Goal: Task Accomplishment & Management: Manage account settings

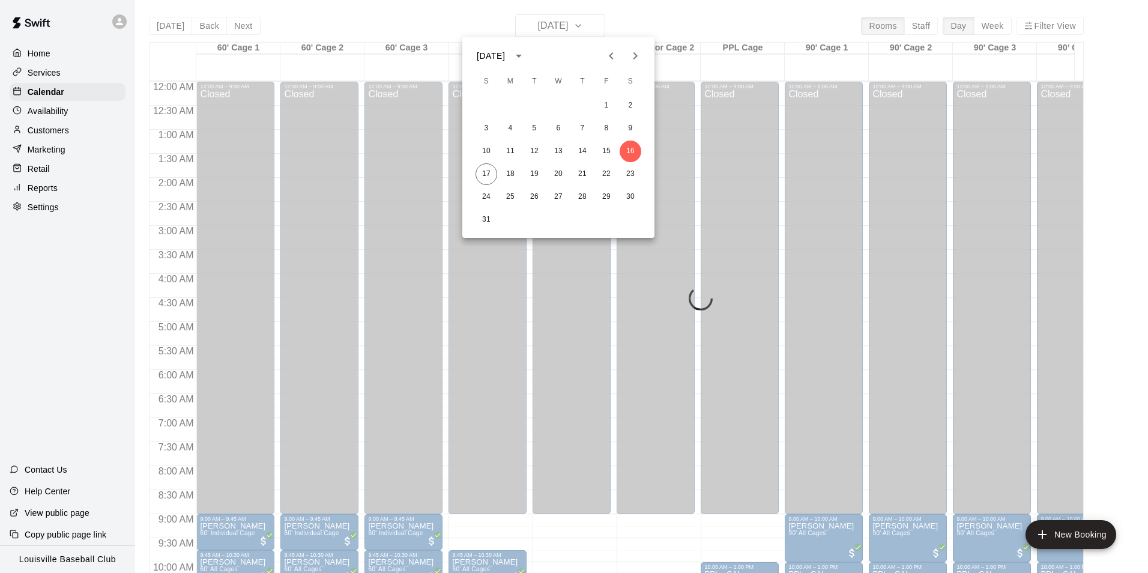
click at [399, 241] on div at bounding box center [574, 286] width 1148 height 573
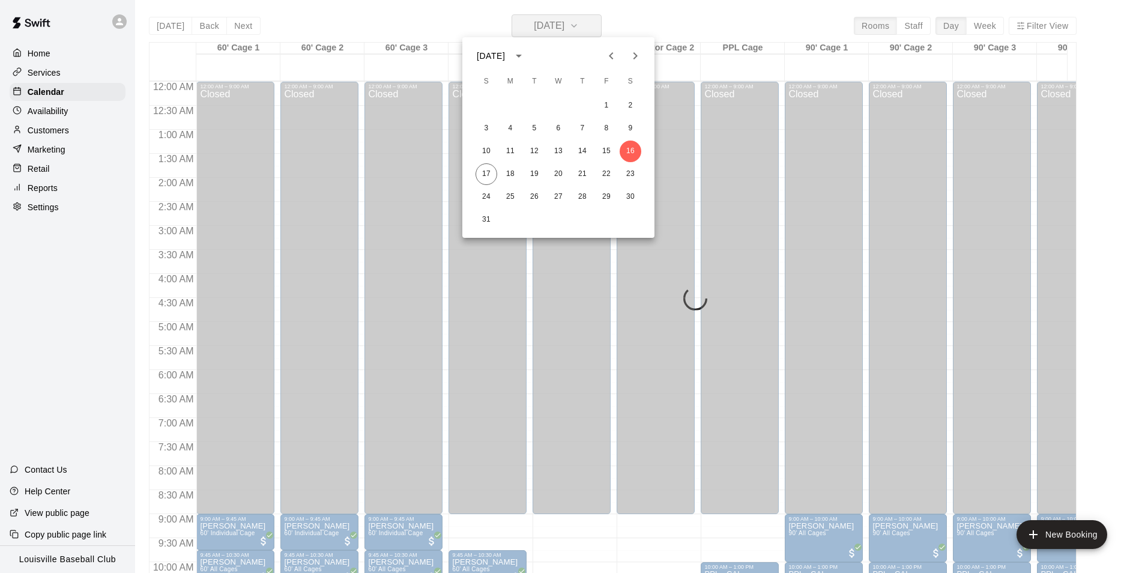
scroll to position [613, 0]
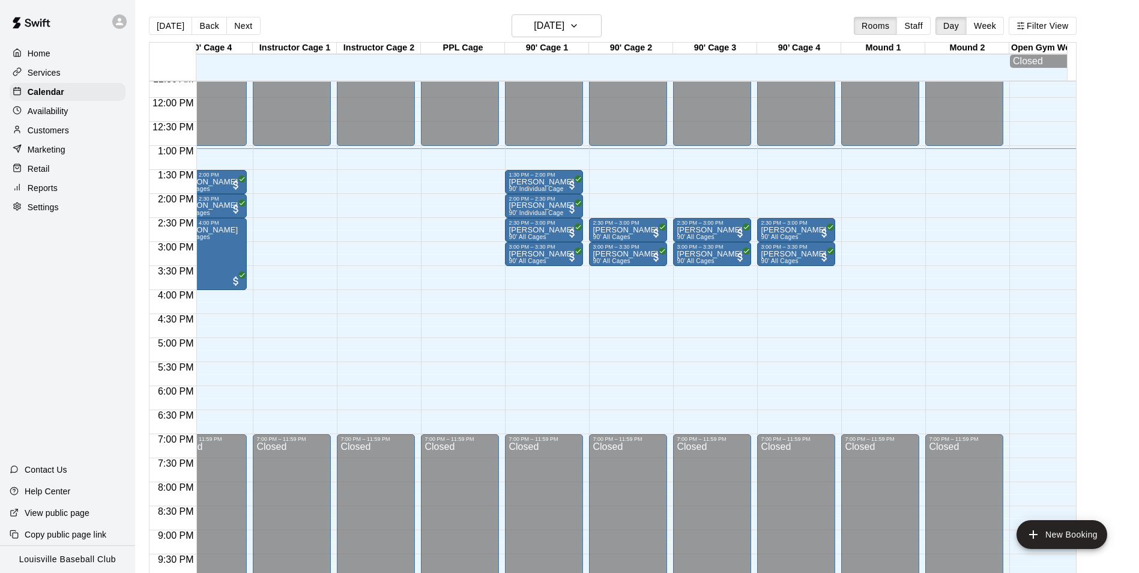
scroll to position [0, 338]
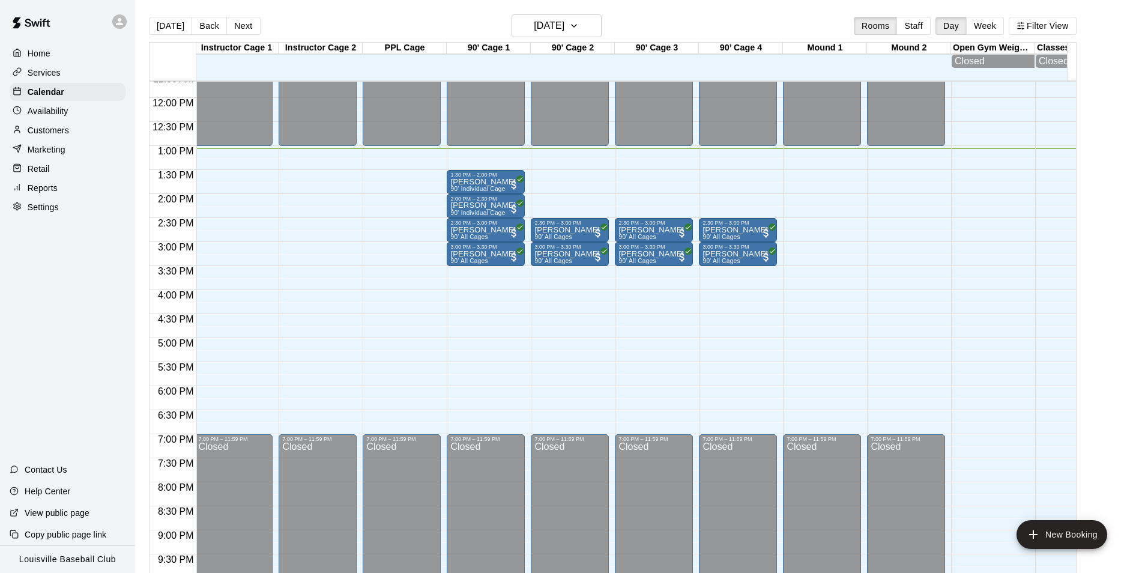
click at [36, 133] on p "Customers" at bounding box center [48, 130] width 41 height 12
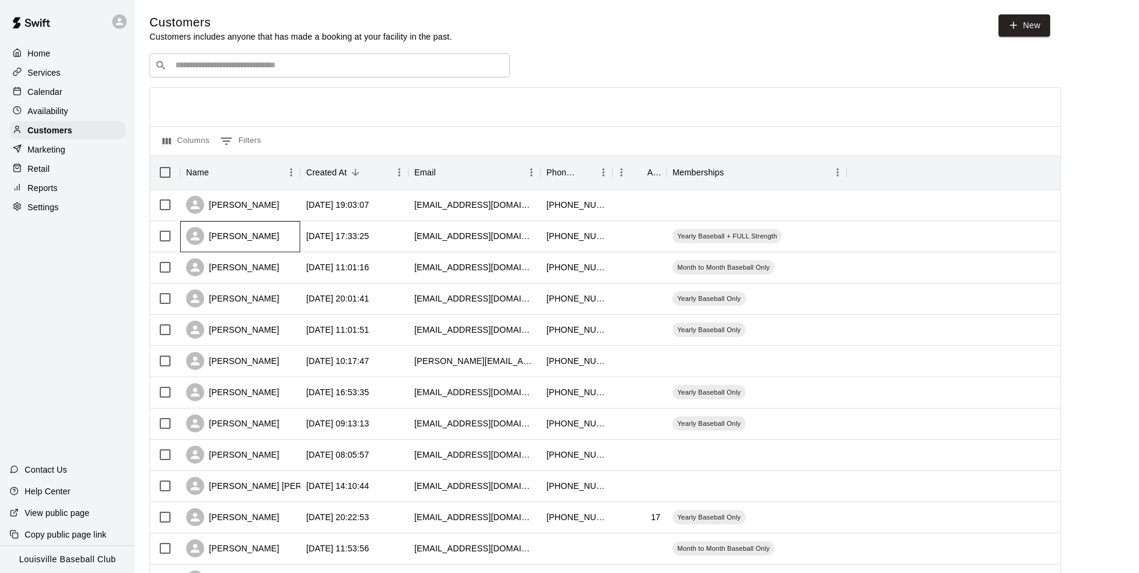
click at [299, 244] on div "[PERSON_NAME]" at bounding box center [240, 236] width 120 height 31
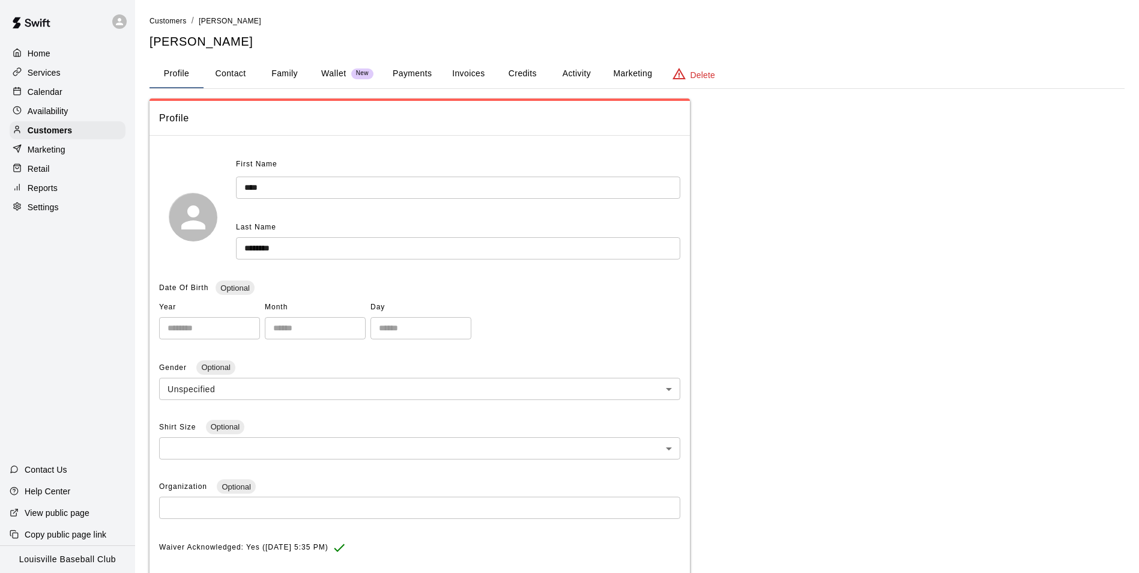
click at [239, 73] on button "Contact" at bounding box center [230, 73] width 54 height 29
select select "**"
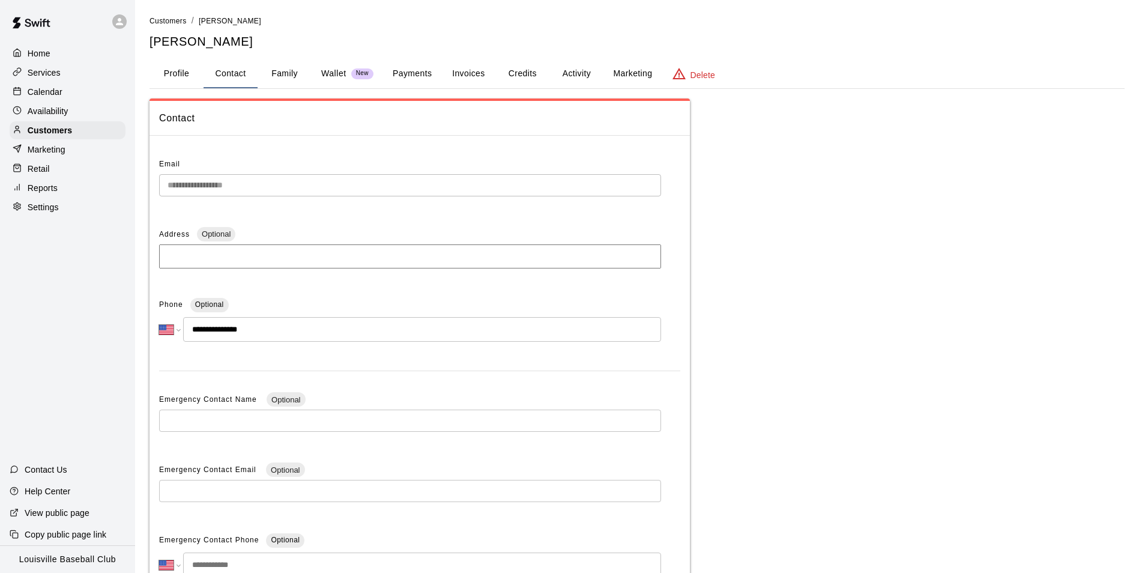
click at [274, 81] on button "Family" at bounding box center [285, 73] width 54 height 29
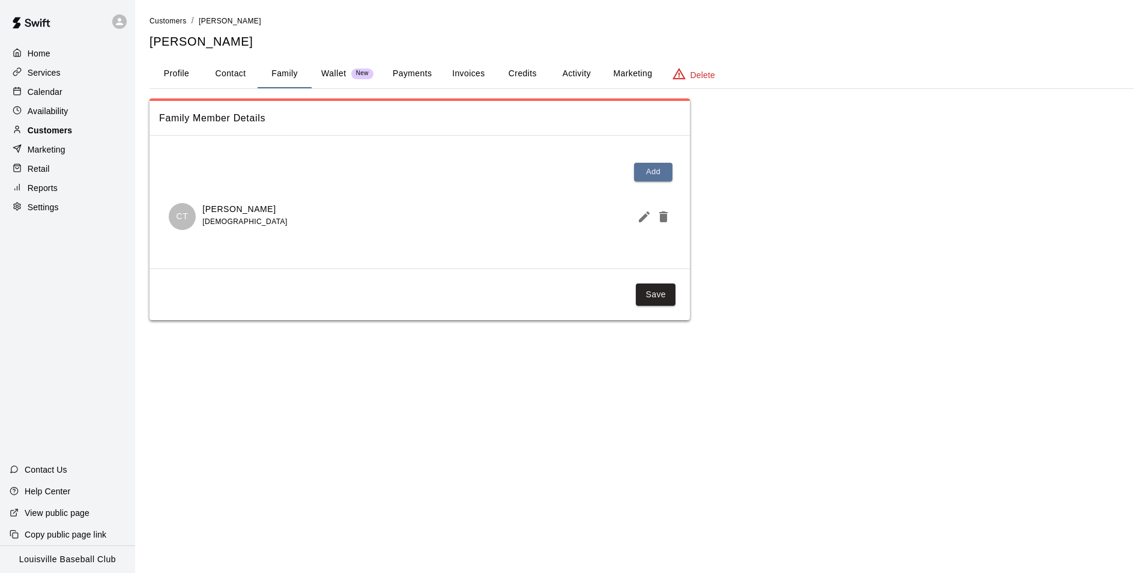
click at [70, 133] on div "Customers" at bounding box center [68, 130] width 116 height 18
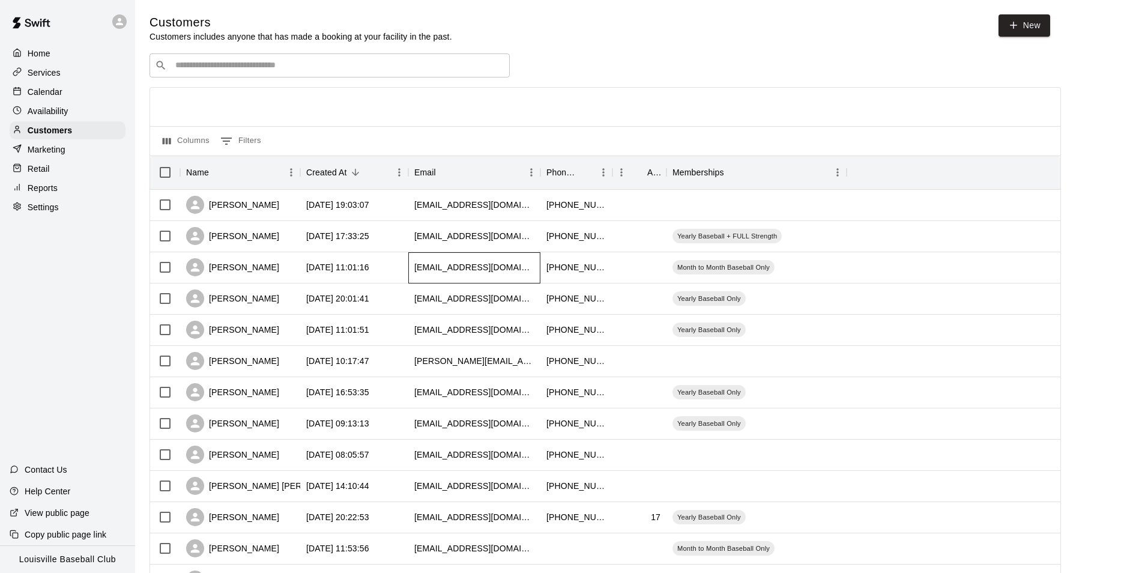
click at [498, 273] on div "[EMAIL_ADDRESS][DOMAIN_NAME]" at bounding box center [474, 267] width 120 height 12
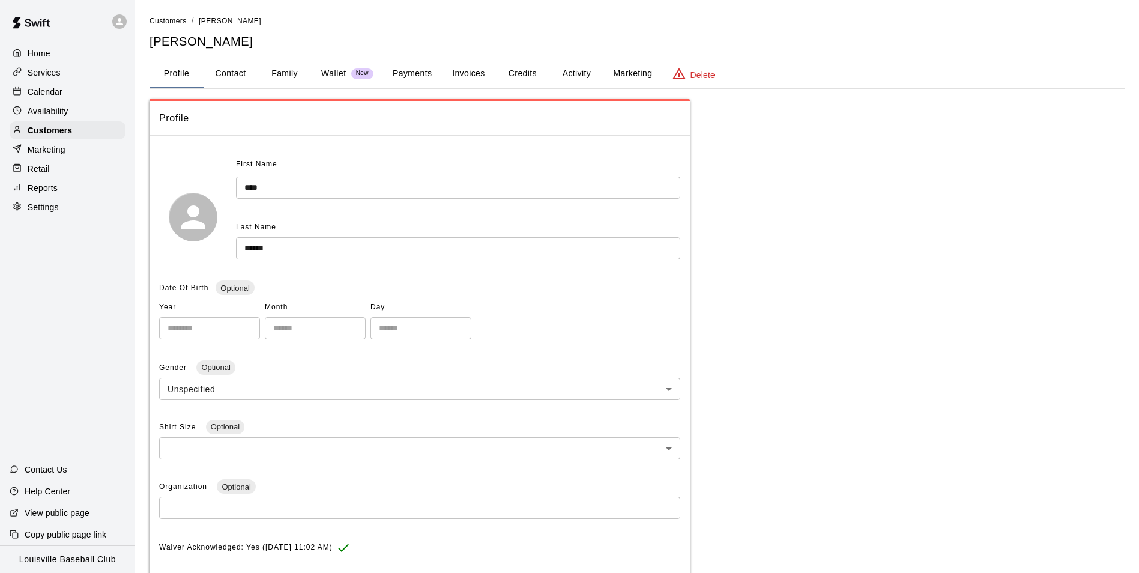
click at [284, 78] on button "Family" at bounding box center [285, 73] width 54 height 29
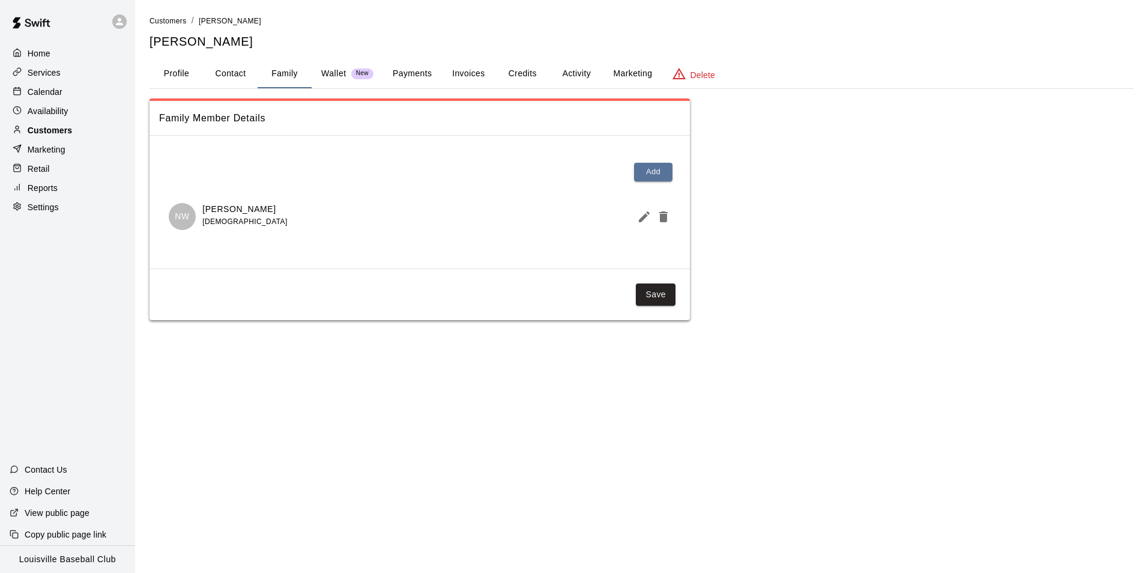
click at [67, 139] on div "Customers" at bounding box center [68, 130] width 116 height 18
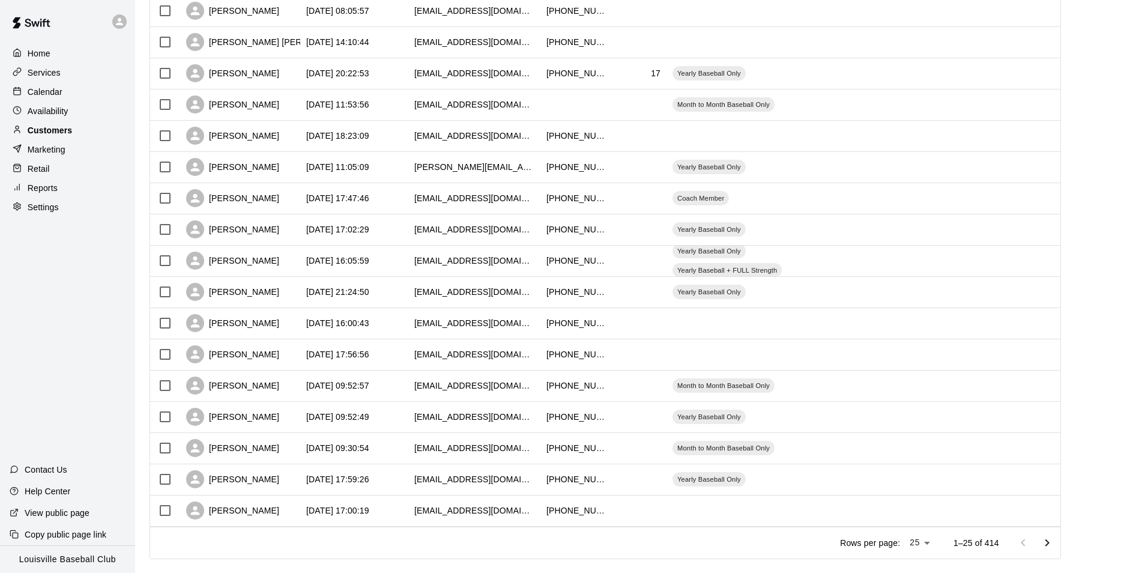
scroll to position [465, 0]
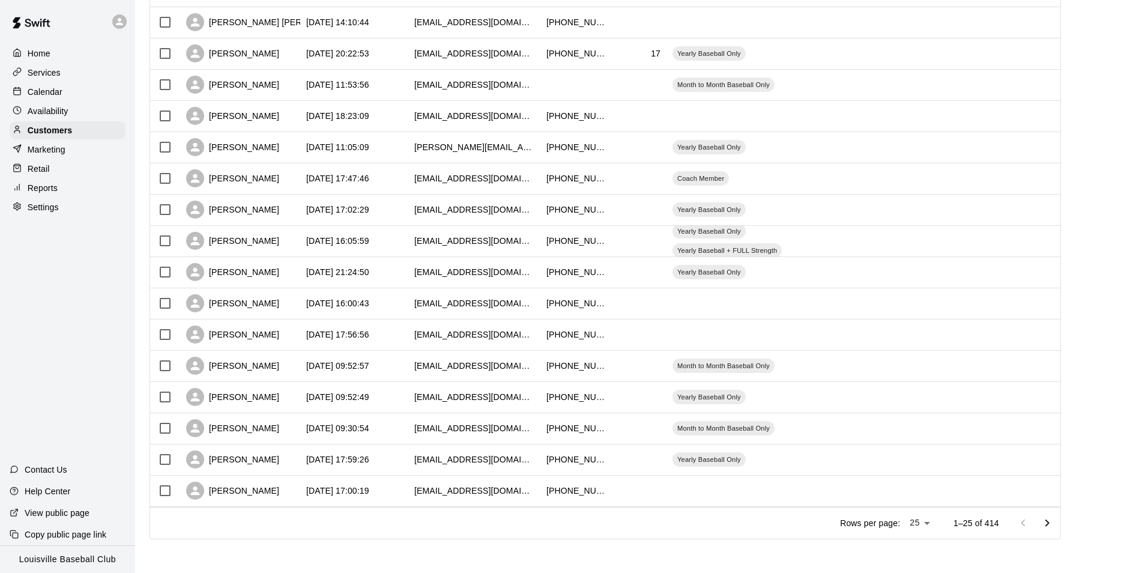
click at [1049, 523] on icon "Go to next page" at bounding box center [1046, 522] width 4 height 7
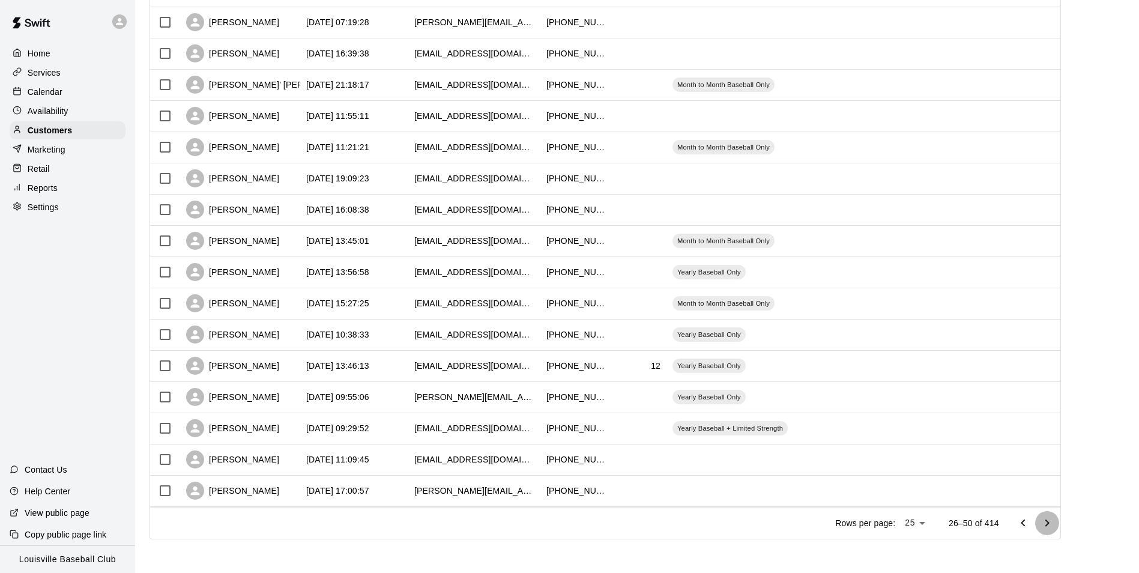
click at [1054, 522] on icon "Go to next page" at bounding box center [1047, 523] width 14 height 14
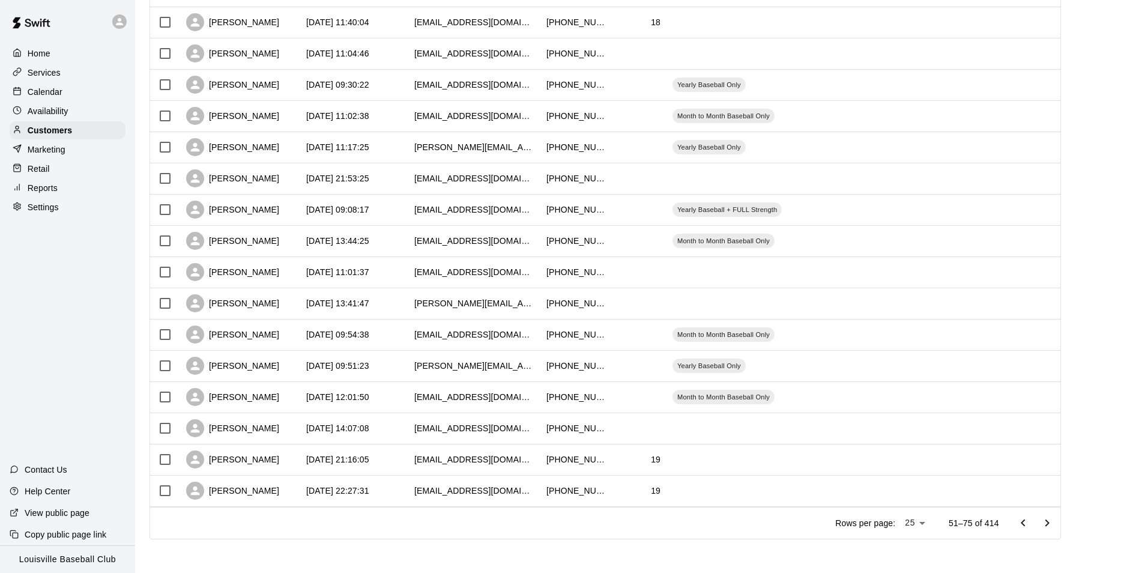
click at [1054, 523] on icon "Go to next page" at bounding box center [1047, 523] width 14 height 14
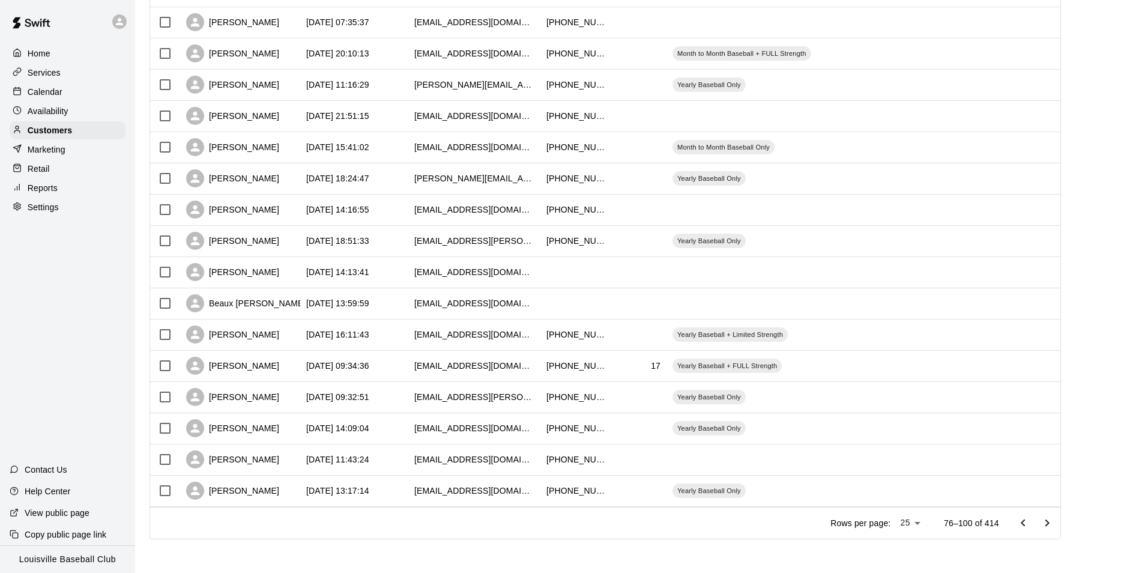
click at [1054, 522] on icon "Go to next page" at bounding box center [1047, 523] width 14 height 14
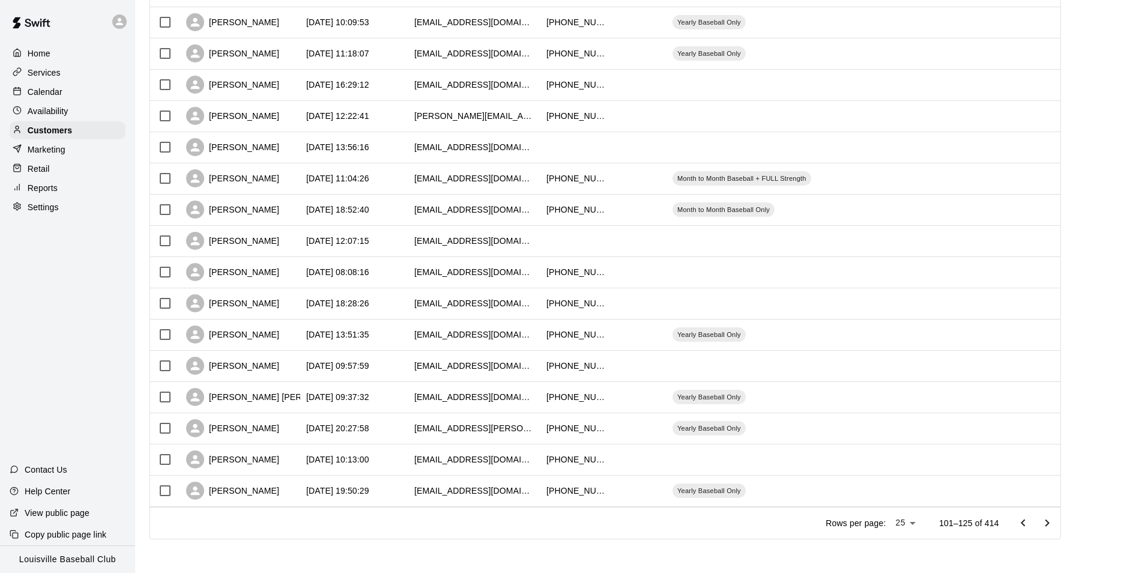
click at [1054, 523] on icon "Go to next page" at bounding box center [1047, 523] width 14 height 14
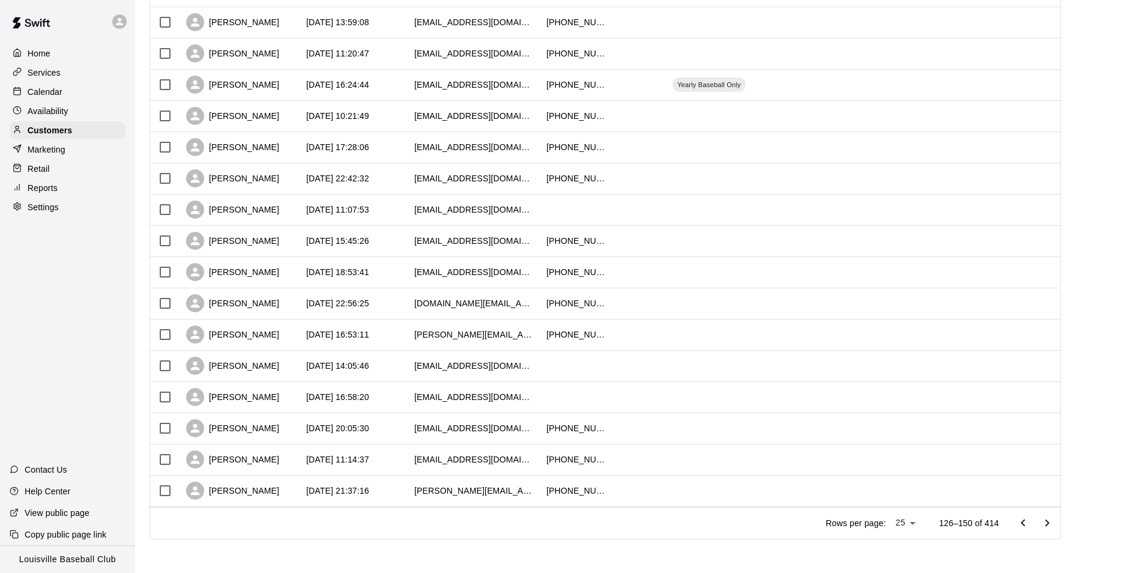
click at [1054, 524] on icon "Go to next page" at bounding box center [1047, 523] width 14 height 14
click at [1054, 522] on icon "Go to next page" at bounding box center [1047, 523] width 14 height 14
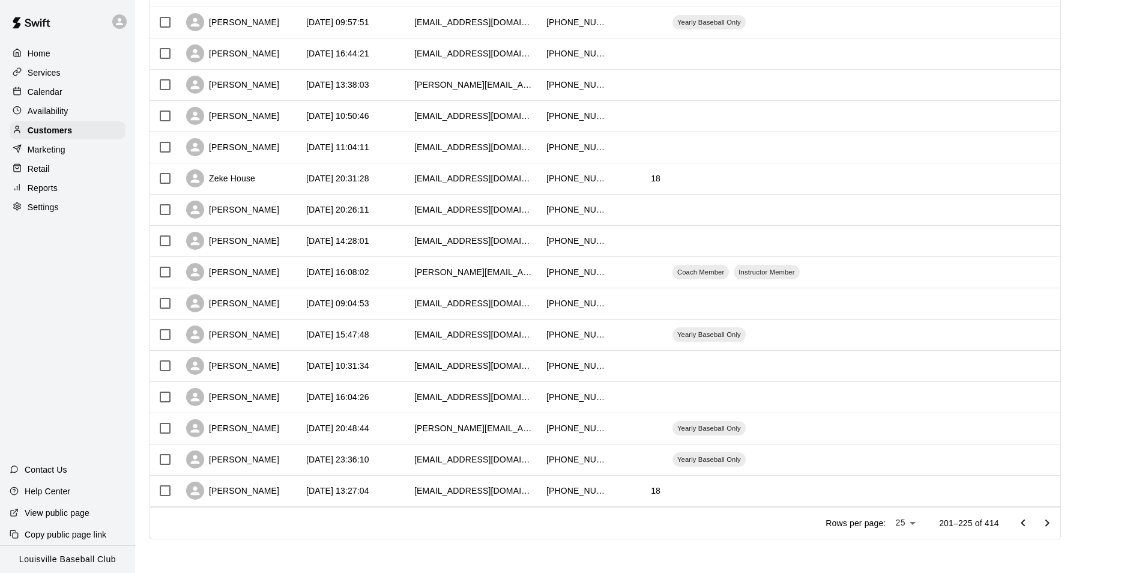
click at [1054, 522] on icon "Go to next page" at bounding box center [1047, 523] width 14 height 14
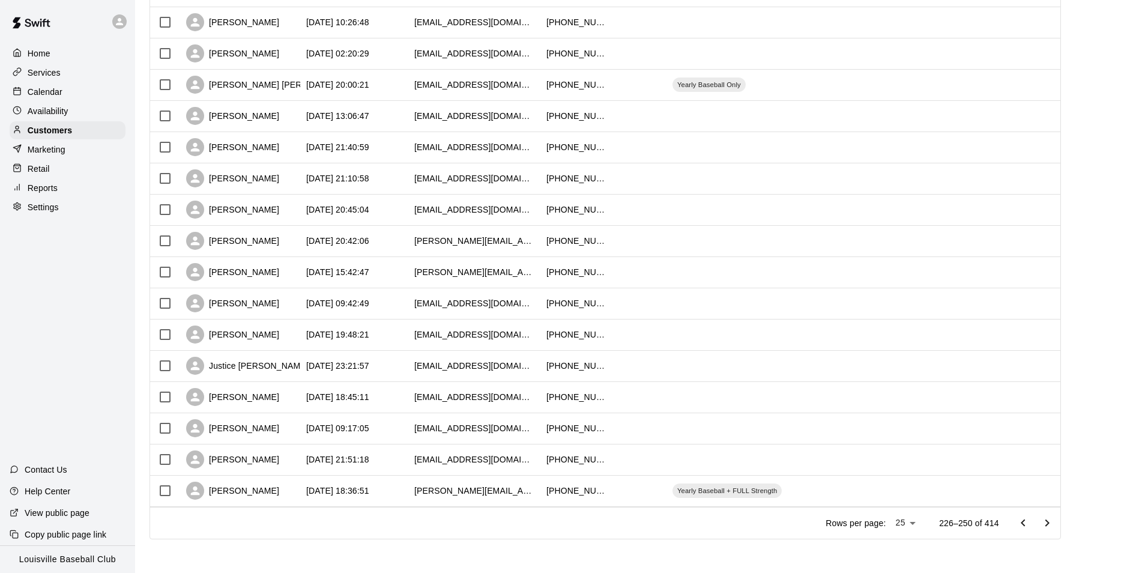
click at [1054, 525] on icon "Go to next page" at bounding box center [1047, 523] width 14 height 14
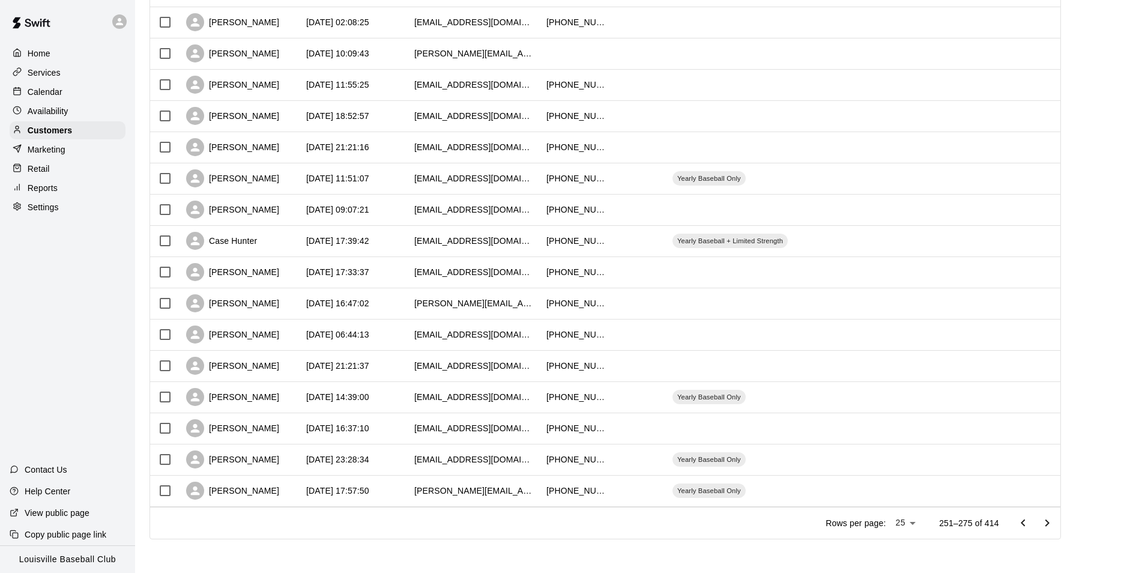
click at [1059, 522] on button "Go to next page" at bounding box center [1047, 523] width 24 height 24
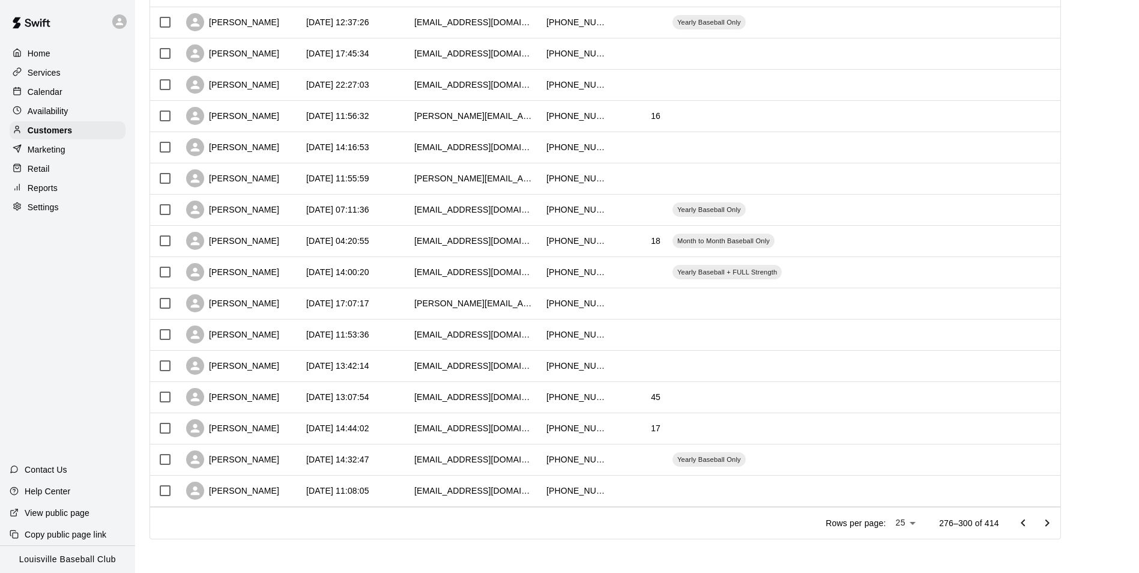
click at [1051, 524] on icon "Go to next page" at bounding box center [1047, 523] width 14 height 14
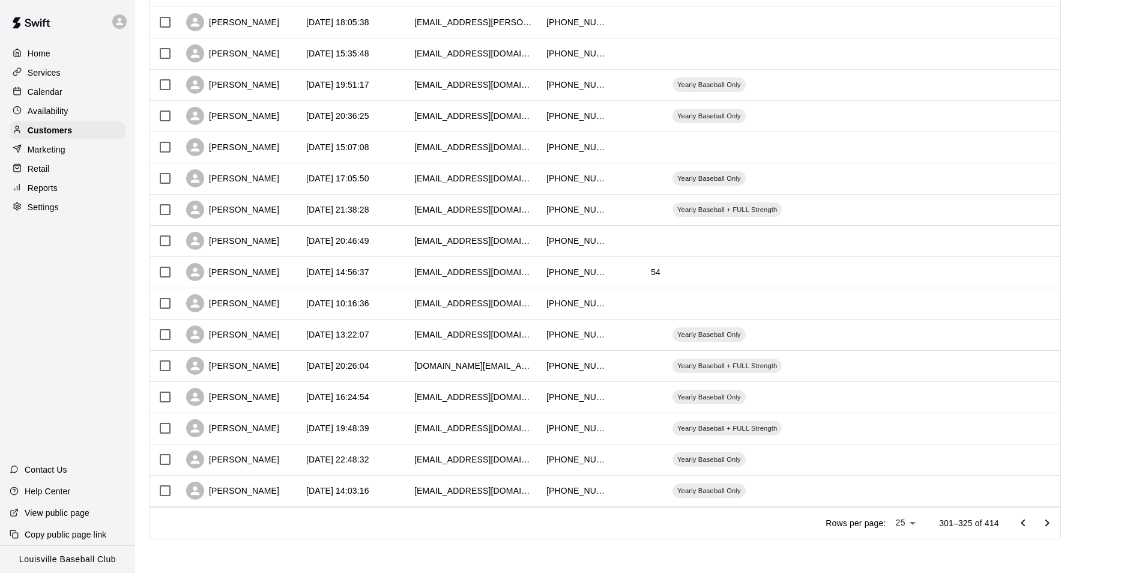
click at [1054, 522] on icon "Go to next page" at bounding box center [1047, 523] width 14 height 14
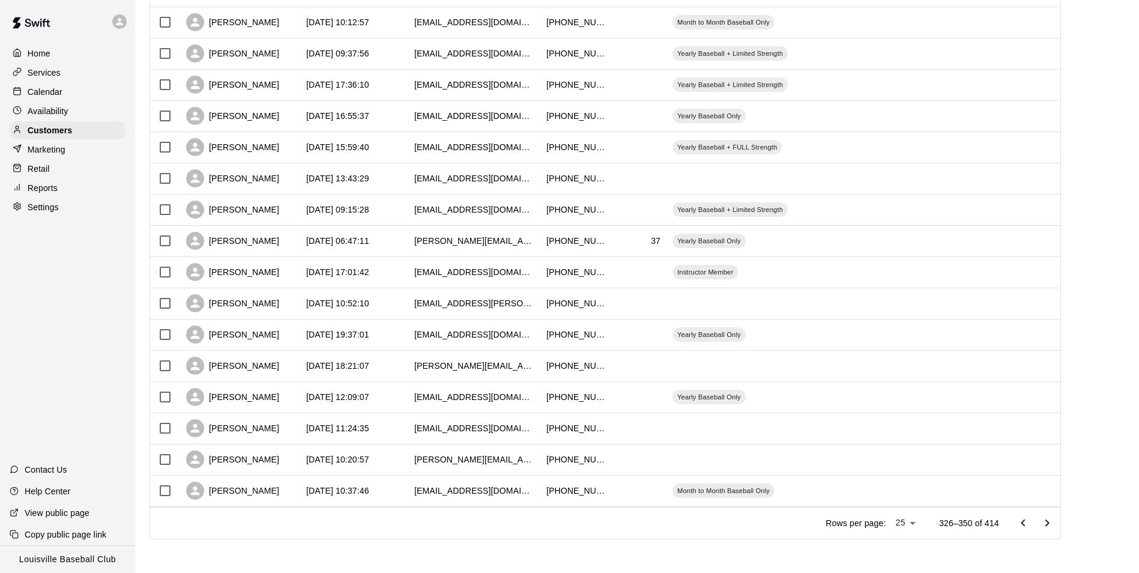
click at [1054, 522] on icon "Go to next page" at bounding box center [1047, 523] width 14 height 14
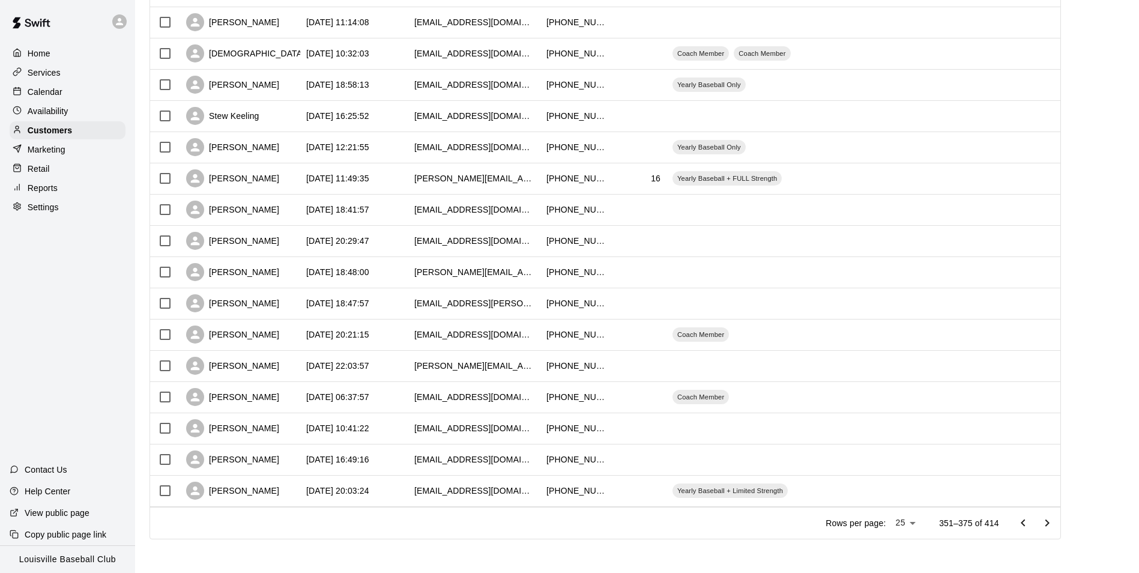
click at [1054, 522] on icon "Go to next page" at bounding box center [1047, 523] width 14 height 14
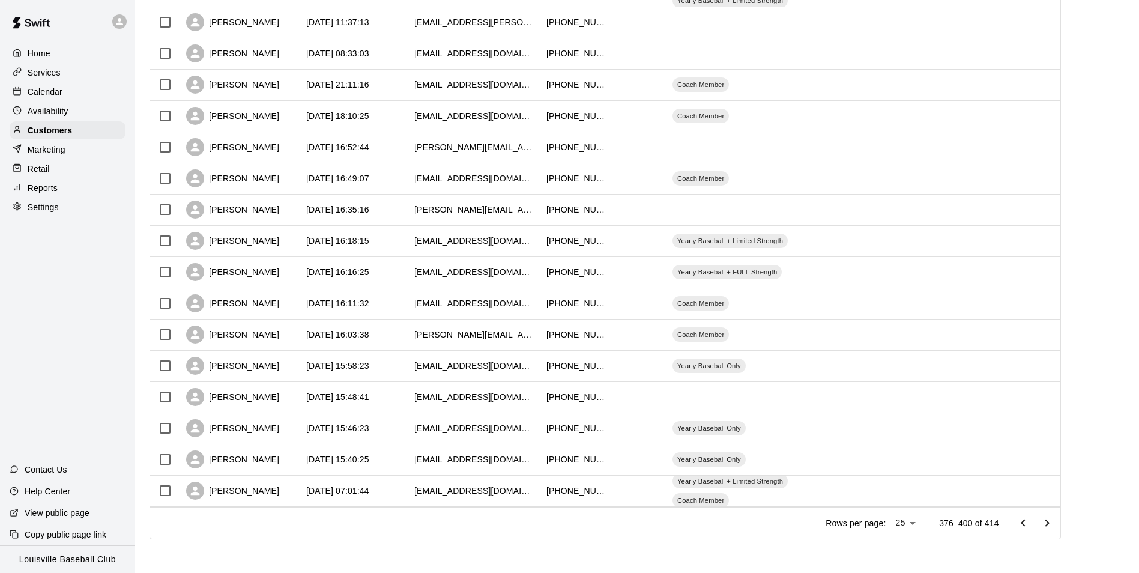
click at [1054, 522] on icon "Go to next page" at bounding box center [1047, 523] width 14 height 14
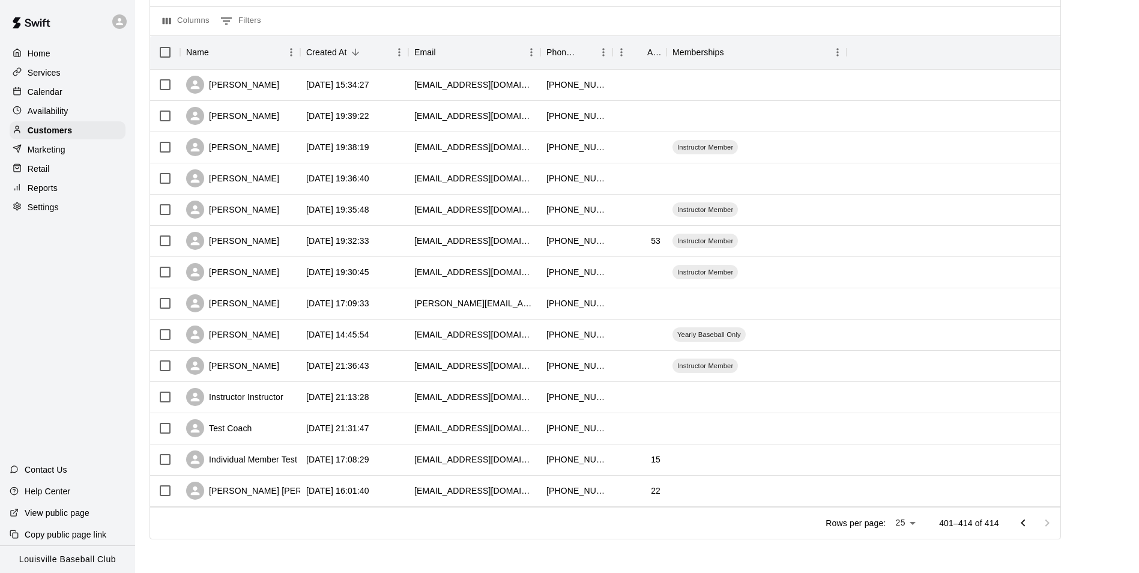
click at [85, 100] on div "Calendar" at bounding box center [68, 92] width 116 height 18
